Goal: Task Accomplishment & Management: Complete application form

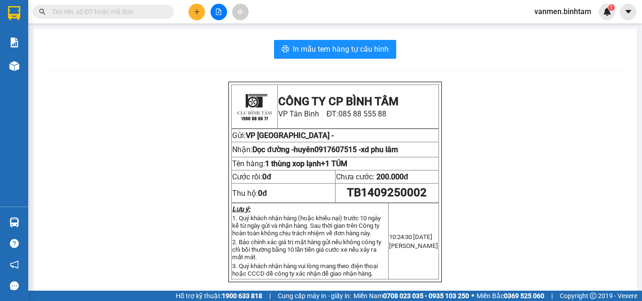
click at [197, 8] on button at bounding box center [196, 12] width 16 height 16
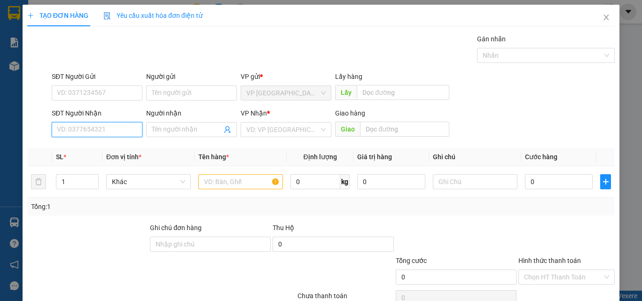
click at [70, 131] on input "SĐT Người Nhận" at bounding box center [97, 129] width 91 height 15
type input "0903017992"
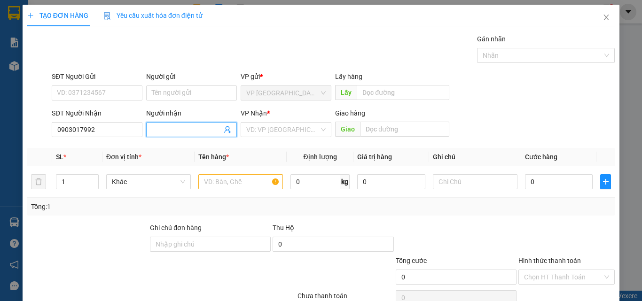
click at [154, 130] on input "Người nhận" at bounding box center [187, 130] width 70 height 10
type input "CÔ NGHĨA"
click at [269, 132] on input "search" at bounding box center [282, 130] width 73 height 14
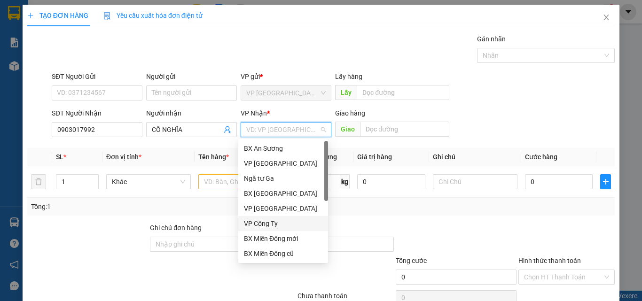
click at [271, 225] on div "VP Công Ty" at bounding box center [283, 224] width 78 height 10
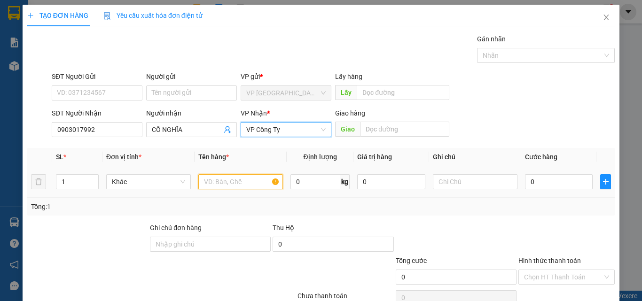
click at [225, 180] on input "text" at bounding box center [240, 181] width 85 height 15
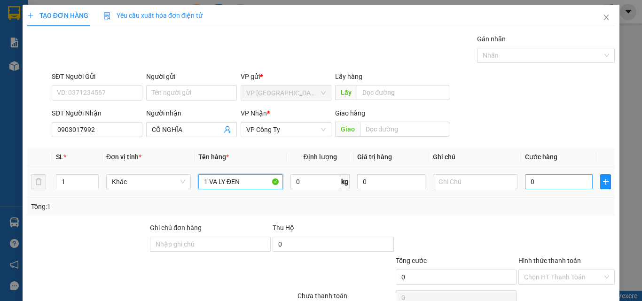
type input "1 VA LY ĐEN"
click at [548, 178] on input "0" at bounding box center [559, 181] width 68 height 15
type input "1"
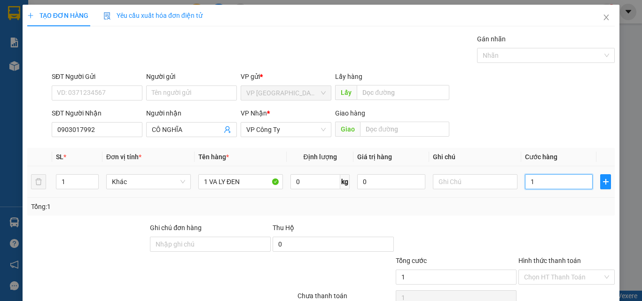
type input "10"
type input "100"
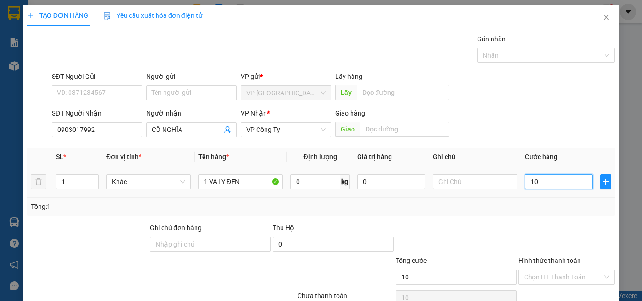
type input "100"
type input "1.000"
type input "10.000"
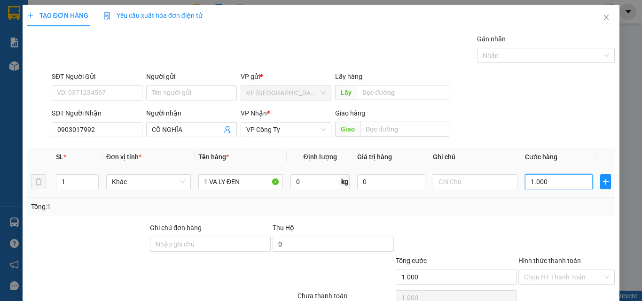
type input "10.000"
type input "100.000"
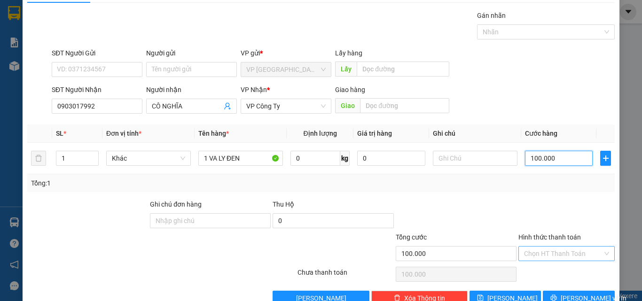
scroll to position [47, 0]
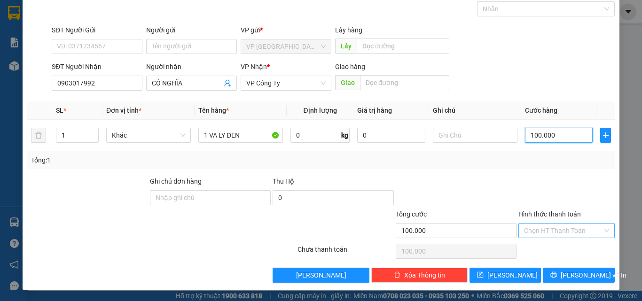
type input "100.000"
click at [525, 232] on input "Hình thức thanh toán" at bounding box center [563, 231] width 78 height 14
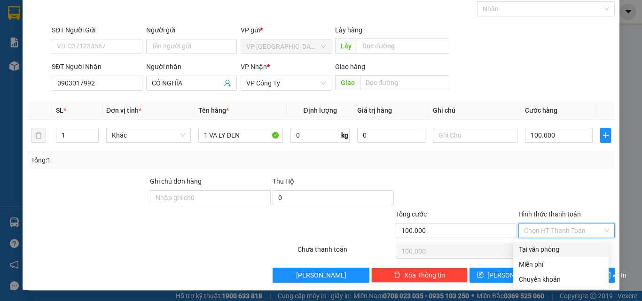
click at [531, 251] on div "Tại văn phòng" at bounding box center [561, 249] width 84 height 10
type input "0"
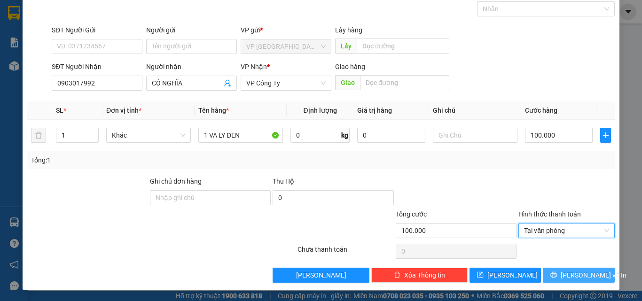
click at [569, 276] on span "[PERSON_NAME] và In" at bounding box center [594, 275] width 66 height 10
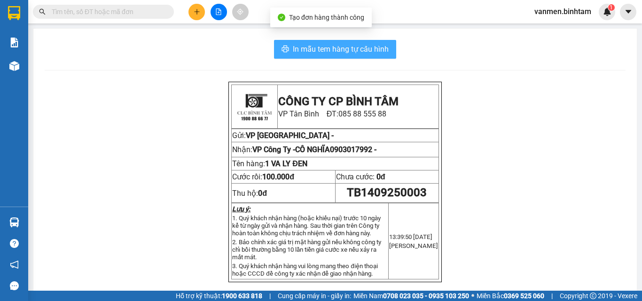
click at [350, 50] on span "In mẫu tem hàng tự cấu hình" at bounding box center [341, 49] width 96 height 12
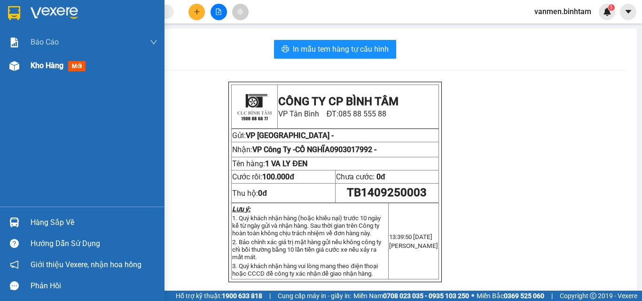
click at [17, 64] on img at bounding box center [14, 66] width 10 height 10
